Goal: Task Accomplishment & Management: Manage account settings

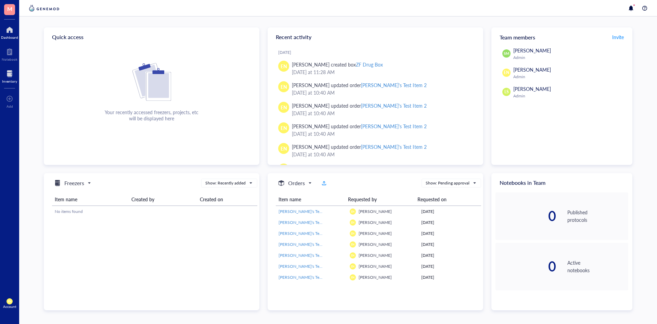
click at [11, 76] on div at bounding box center [9, 73] width 15 height 11
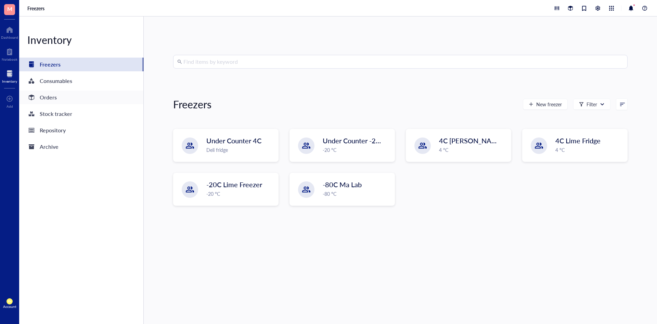
click at [40, 98] on div "Orders" at bounding box center [48, 97] width 17 height 10
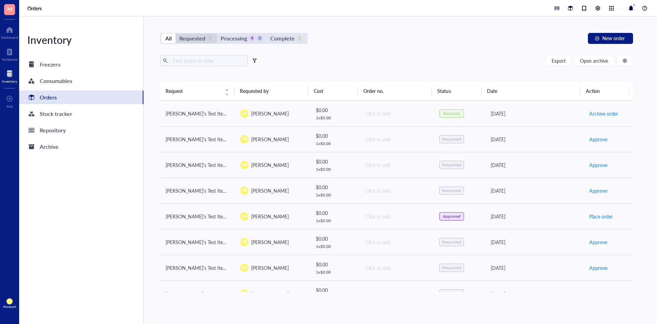
click at [193, 40] on div "Requested" at bounding box center [192, 39] width 26 height 10
click at [176, 34] on input "Requested 7" at bounding box center [176, 34] width 0 height 0
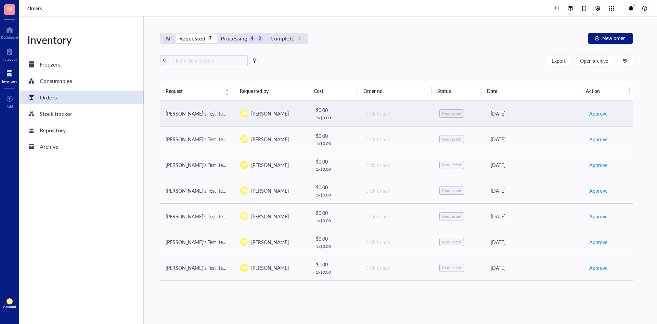
click at [453, 112] on div "Requested" at bounding box center [451, 113] width 19 height 5
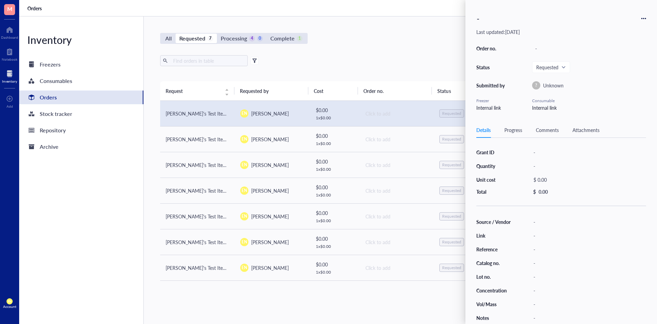
click at [649, 15] on div "- Last updated: [DATE] Order no. - Status Requested Submitted by ? Unknown Free…" at bounding box center [562, 162] width 192 height 324
click at [645, 19] on icon at bounding box center [644, 18] width 5 height 5
click at [607, 74] on span "Delete" at bounding box center [619, 72] width 43 height 8
click at [419, 67] on div "Export Open archive Requester Requested on Source / Vendor Last updated" at bounding box center [396, 68] width 473 height 26
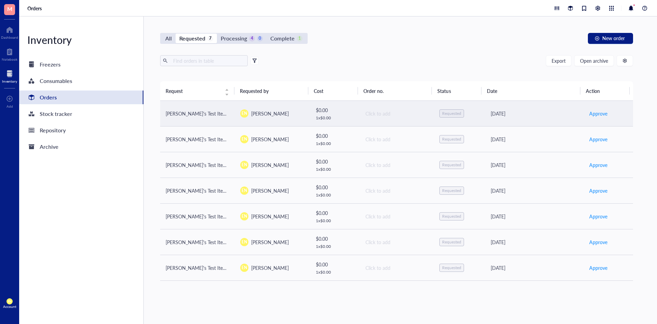
click at [446, 115] on div "Requested" at bounding box center [451, 113] width 19 height 5
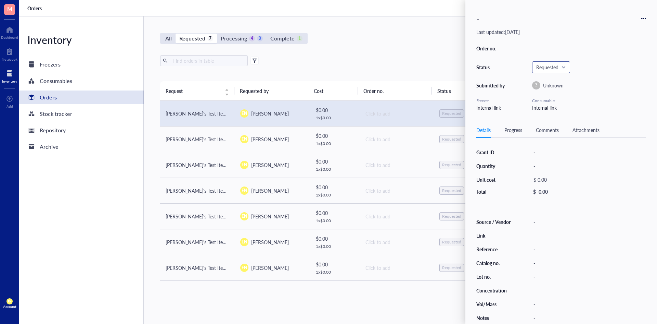
click at [540, 64] on input "search" at bounding box center [549, 67] width 24 height 10
click at [426, 70] on div "Export Open archive Requester Requested on Source / Vendor Last updated" at bounding box center [396, 68] width 473 height 26
click at [544, 70] on span "Requested" at bounding box center [551, 67] width 28 height 6
click at [551, 157] on div "Denied" at bounding box center [552, 156] width 15 height 8
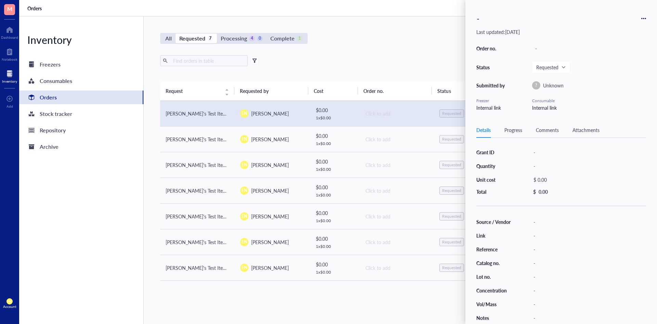
click at [413, 56] on div "Export Open archive" at bounding box center [396, 60] width 473 height 11
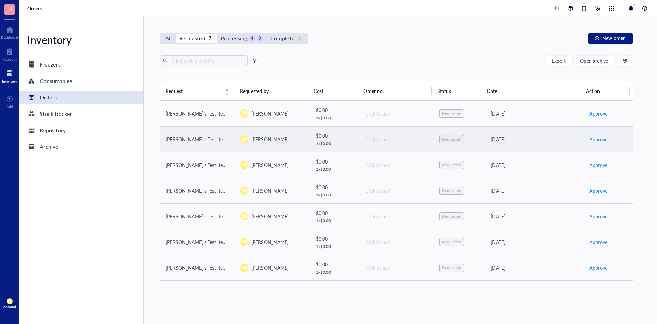
click at [451, 140] on div "Requested" at bounding box center [451, 138] width 19 height 5
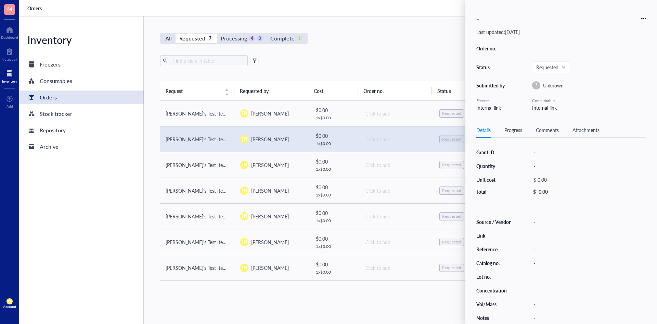
click at [645, 18] on icon at bounding box center [644, 18] width 5 height 5
click at [566, 70] on span at bounding box center [552, 67] width 30 height 10
click at [551, 154] on div "Denied" at bounding box center [552, 156] width 15 height 8
click at [362, 61] on div "Export Open archive" at bounding box center [396, 60] width 473 height 11
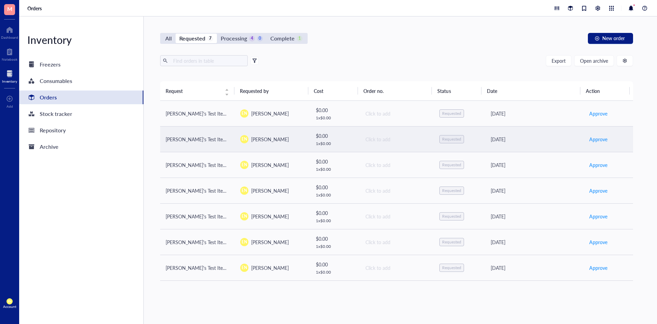
click at [452, 141] on div "Requested" at bounding box center [451, 138] width 19 height 5
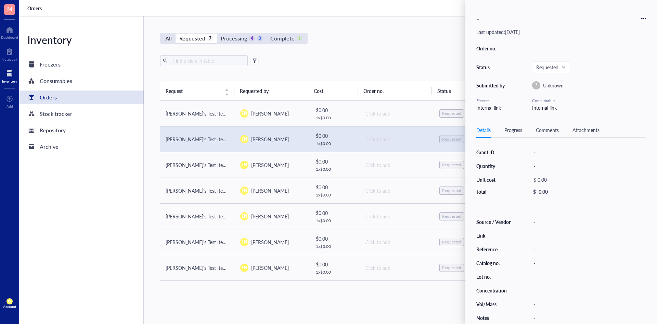
click at [646, 18] on icon at bounding box center [645, 18] width 1 height 1
click at [611, 74] on span "Delete" at bounding box center [619, 72] width 43 height 8
click at [391, 16] on div "Orders" at bounding box center [338, 8] width 638 height 16
